Goal: Check status: Check status

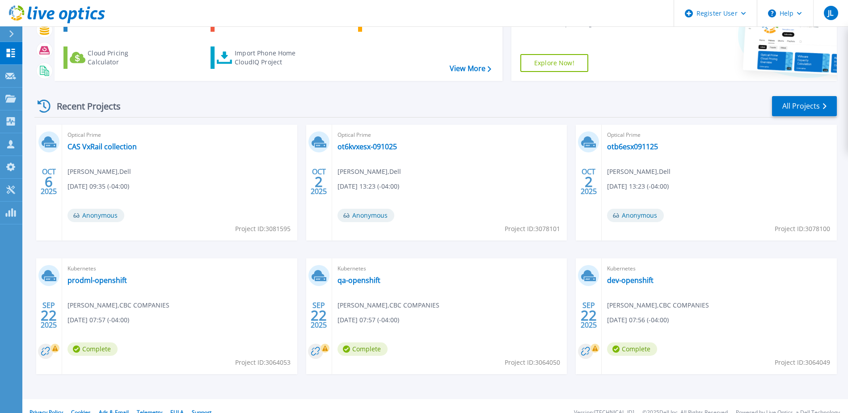
scroll to position [82, 0]
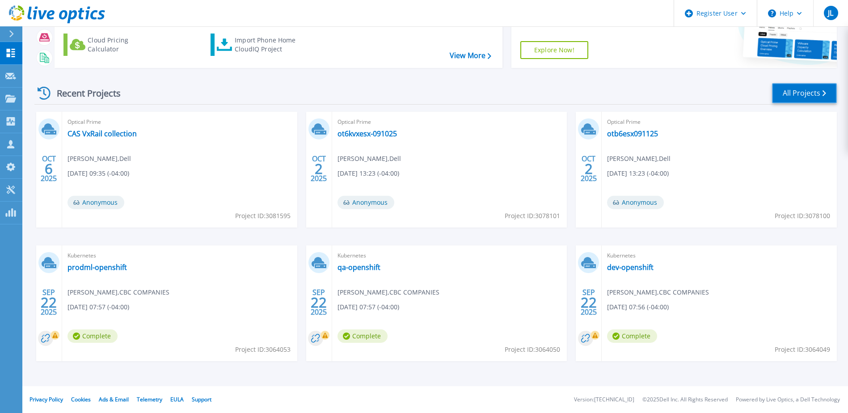
click at [821, 94] on link "All Projects" at bounding box center [804, 93] width 65 height 20
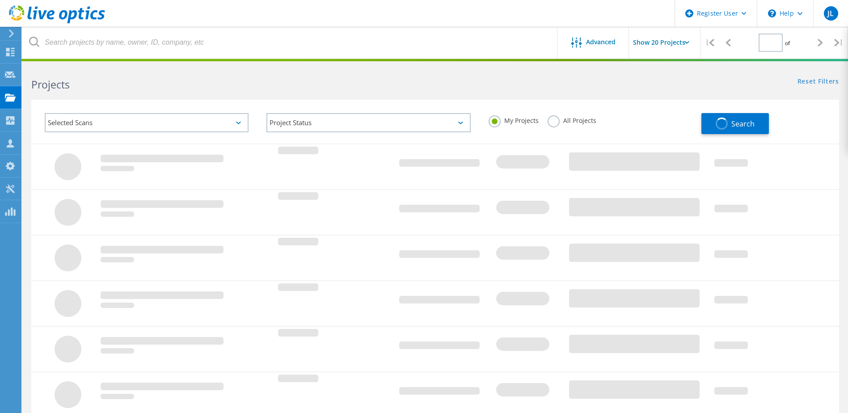
type input "2"
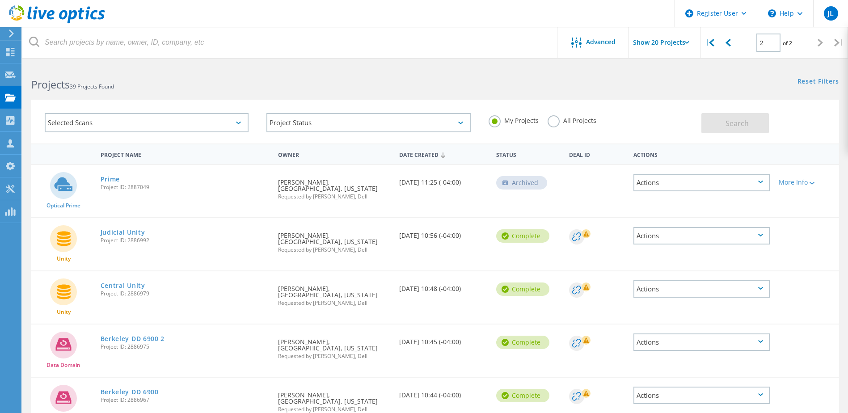
click at [433, 157] on div "Date Created" at bounding box center [443, 154] width 97 height 17
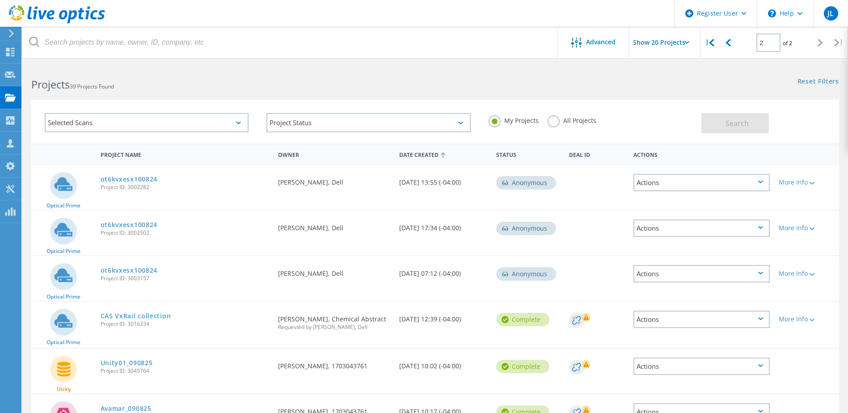
click at [433, 156] on div "Date Created" at bounding box center [443, 154] width 97 height 17
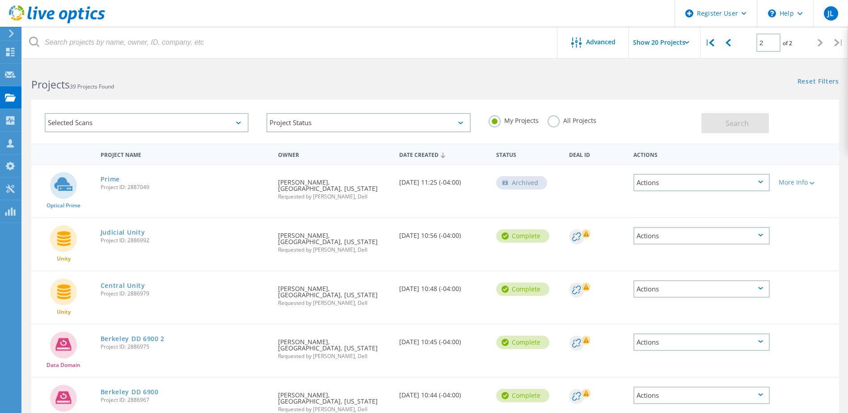
click at [430, 156] on div "Date Created" at bounding box center [443, 154] width 97 height 17
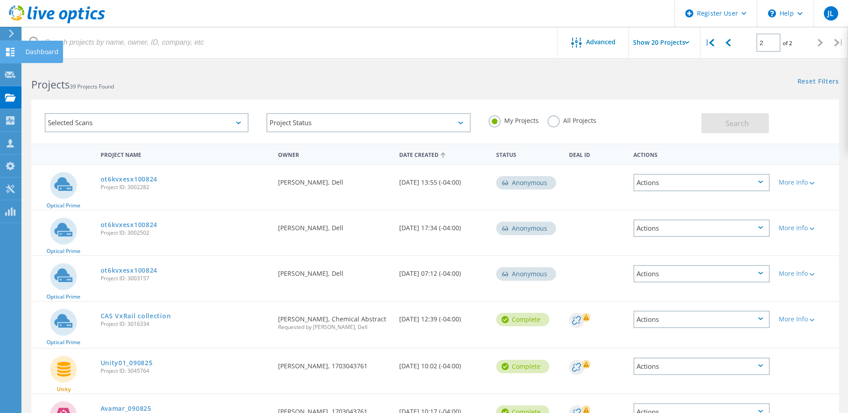
click at [7, 53] on use at bounding box center [10, 52] width 8 height 8
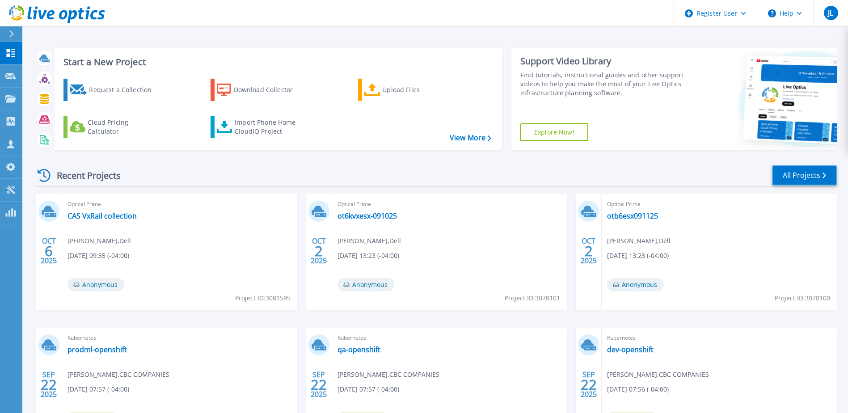
click at [798, 178] on link "All Projects" at bounding box center [804, 175] width 65 height 20
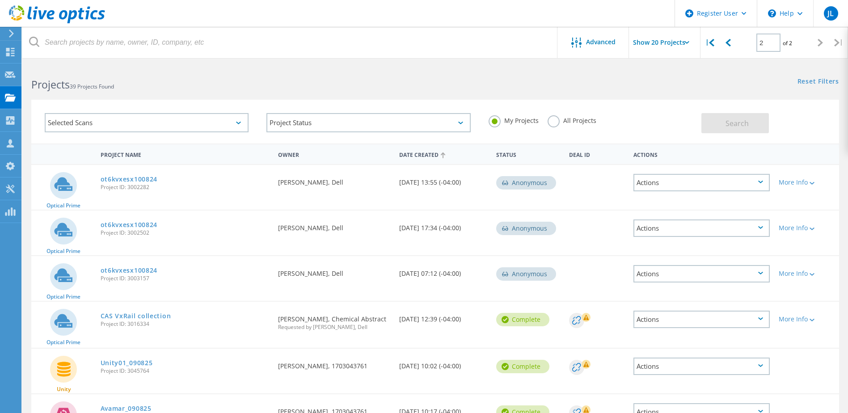
click at [674, 45] on input "Show 20 Projects" at bounding box center [673, 42] width 89 height 31
click at [664, 109] on div "Show 40 Projects" at bounding box center [673, 110] width 88 height 15
type input "Show 40 Projects"
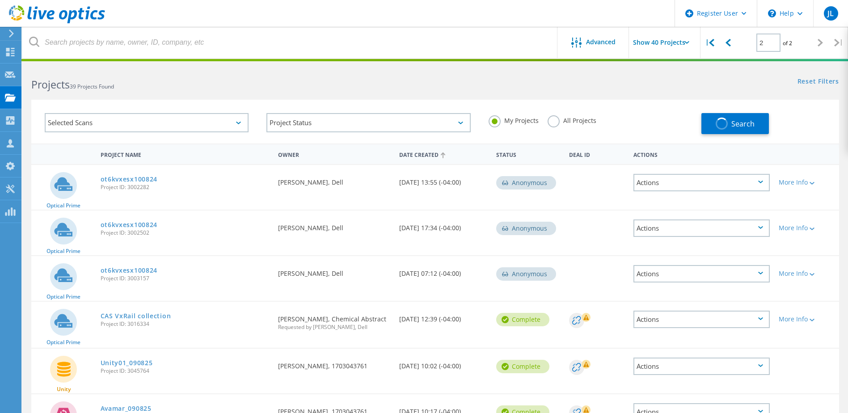
type input "1"
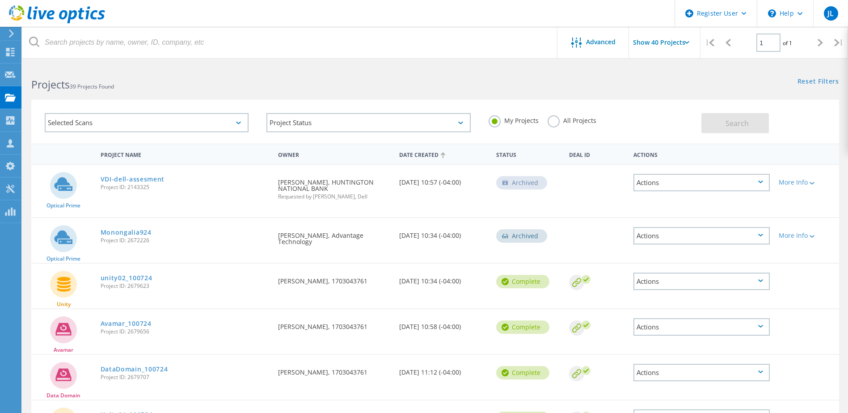
click at [436, 156] on div "Date Created" at bounding box center [443, 154] width 97 height 17
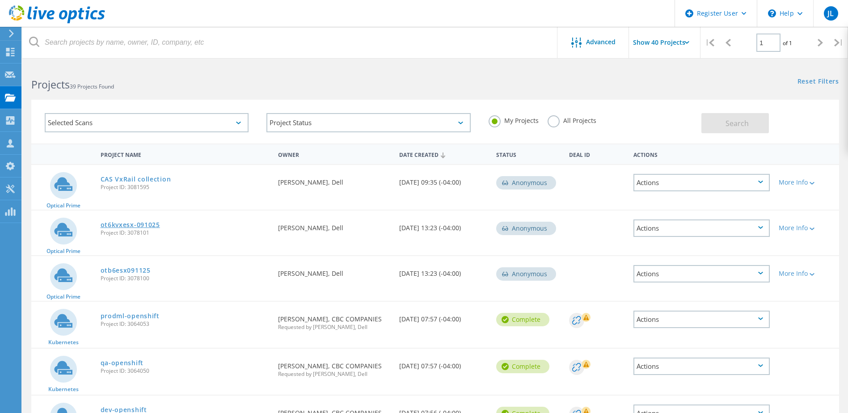
click at [145, 224] on link "ot6kvxesx-091025" at bounding box center [130, 225] width 59 height 6
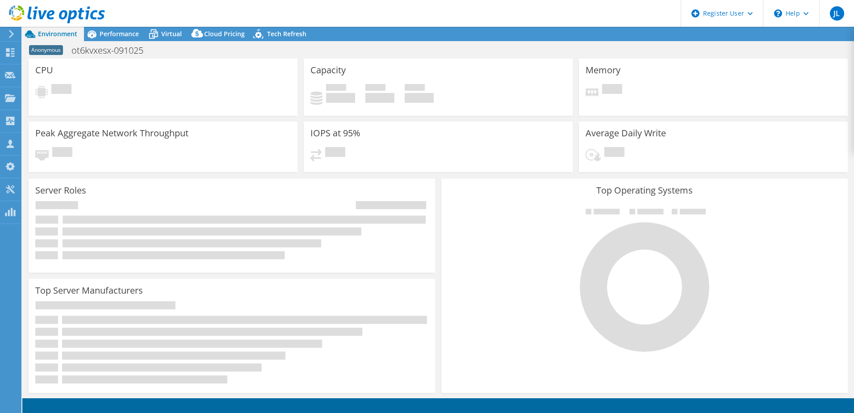
select select "USD"
select select "USEast"
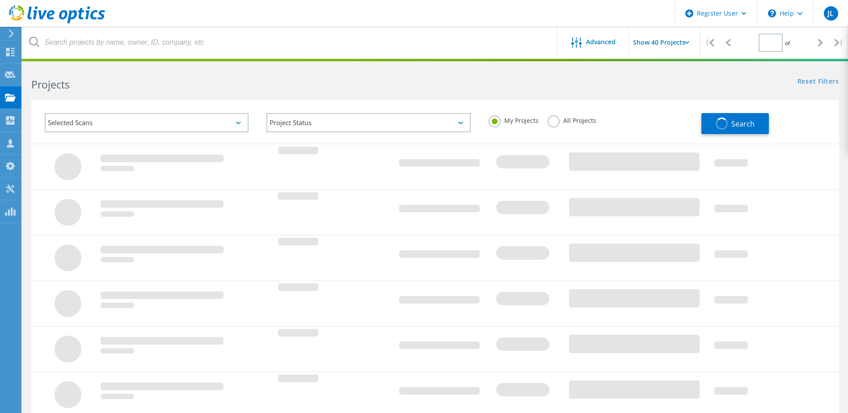
type input "1"
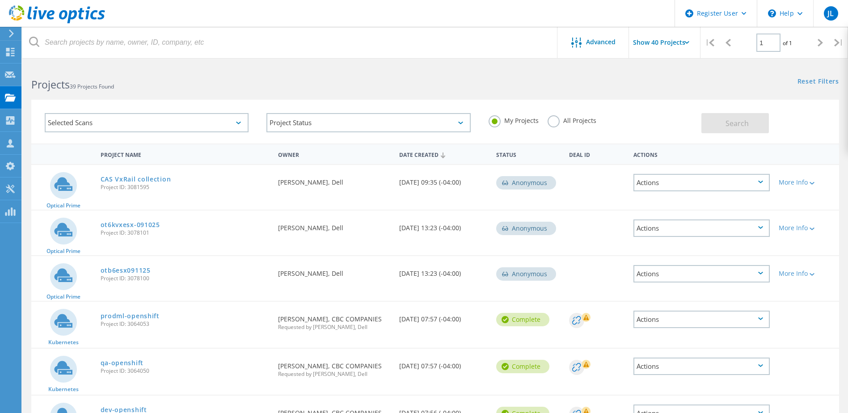
click at [393, 78] on h2 "Projects 39 Projects Found" at bounding box center [228, 84] width 395 height 15
